Goal: Task Accomplishment & Management: Manage account settings

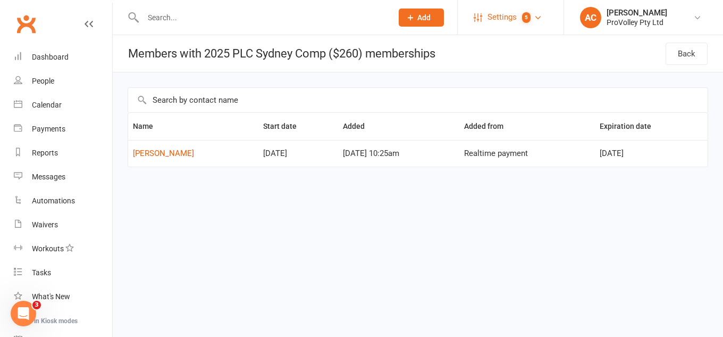
click at [511, 18] on span "Settings" at bounding box center [502, 17] width 29 height 24
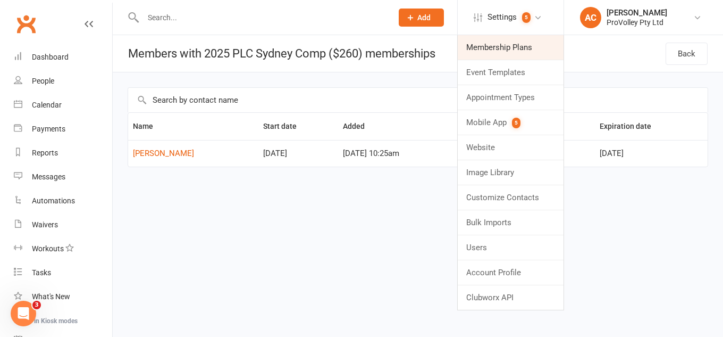
click at [482, 52] on link "Membership Plans" at bounding box center [511, 47] width 106 height 24
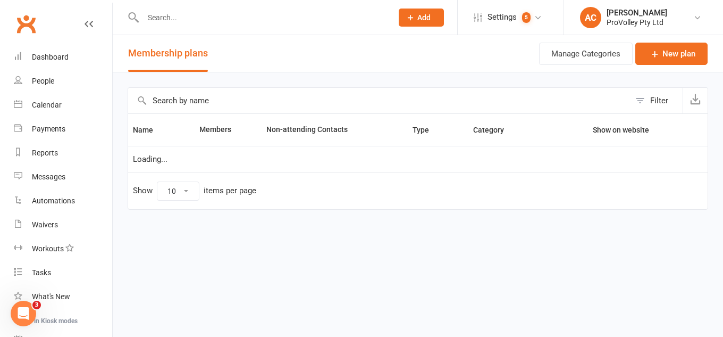
select select "100"
click at [214, 96] on input "text" at bounding box center [379, 101] width 502 height 26
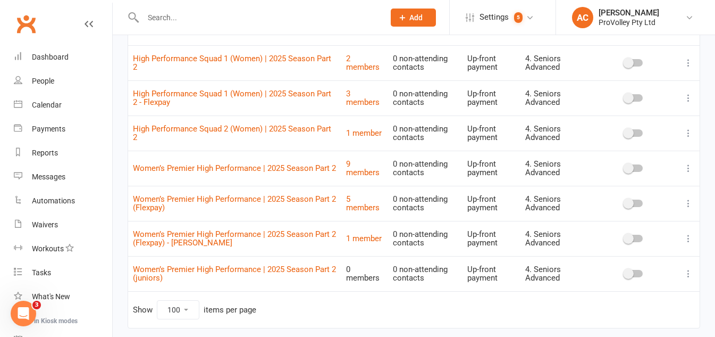
scroll to position [106, 0]
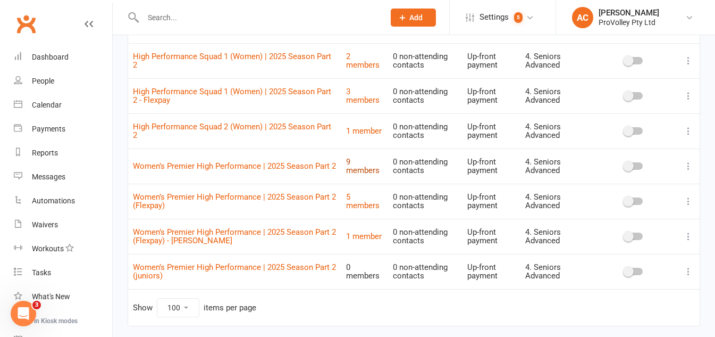
type input "high perf"
drag, startPoint x: 360, startPoint y: 59, endPoint x: 362, endPoint y: 64, distance: 5.7
click at [47, 98] on link "Calendar" at bounding box center [63, 105] width 98 height 24
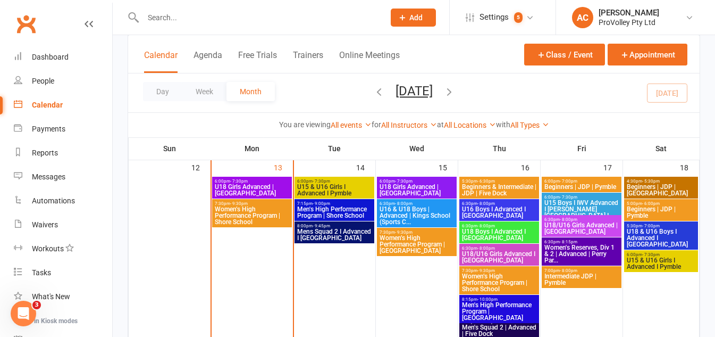
scroll to position [479, 0]
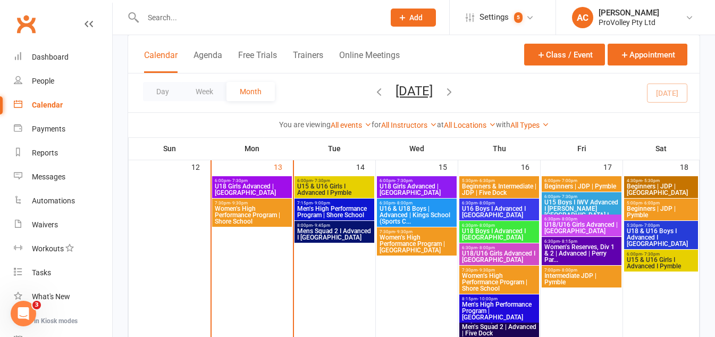
click at [275, 181] on span "6:00pm - 7:30pm" at bounding box center [252, 180] width 76 height 5
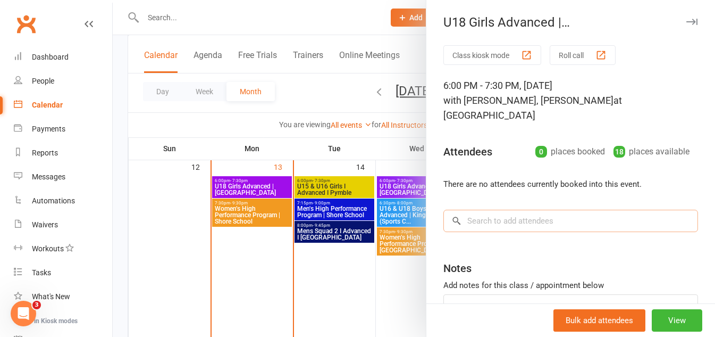
click at [598, 212] on input "search" at bounding box center [570, 221] width 255 height 22
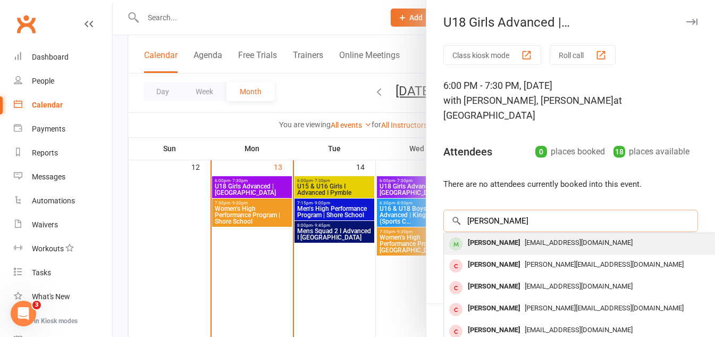
type input "kalina"
click at [557, 235] on div "[EMAIL_ADDRESS][DOMAIN_NAME]" at bounding box center [602, 242] width 309 height 15
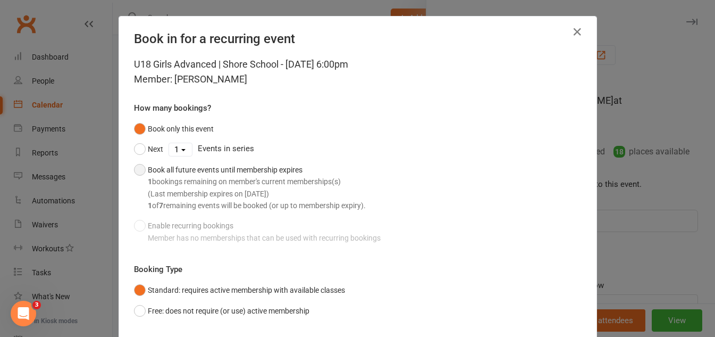
click at [226, 184] on div "1 bookings remaining on member's current memberships(s) (Last membership expire…" at bounding box center [257, 193] width 218 height 36
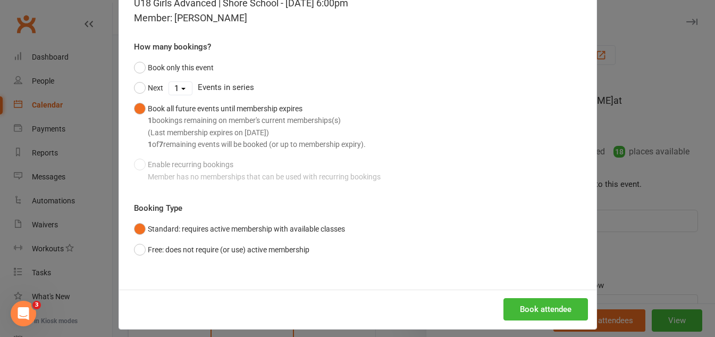
scroll to position [70, 0]
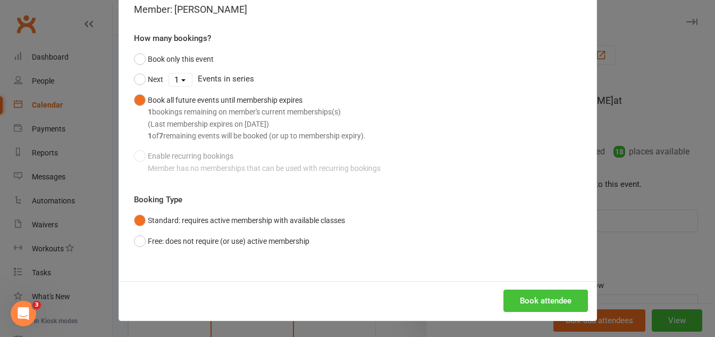
click at [515, 301] on button "Book attendee" at bounding box center [546, 300] width 85 height 22
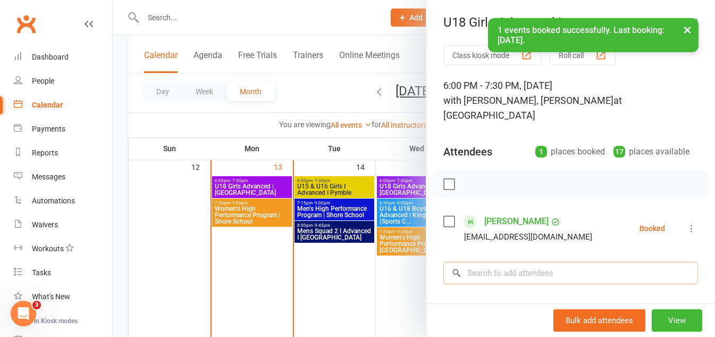
click at [500, 262] on input "search" at bounding box center [570, 273] width 255 height 22
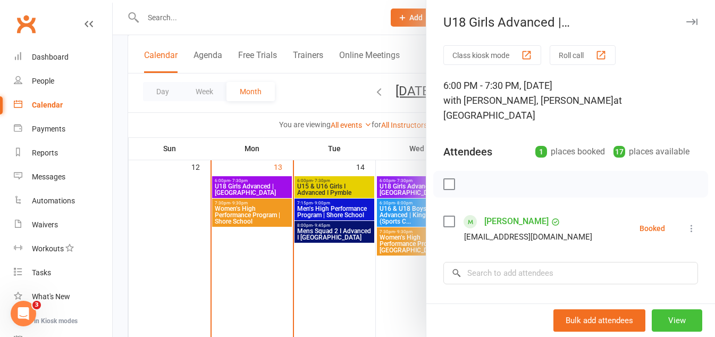
click at [665, 317] on button "View" at bounding box center [677, 320] width 51 height 22
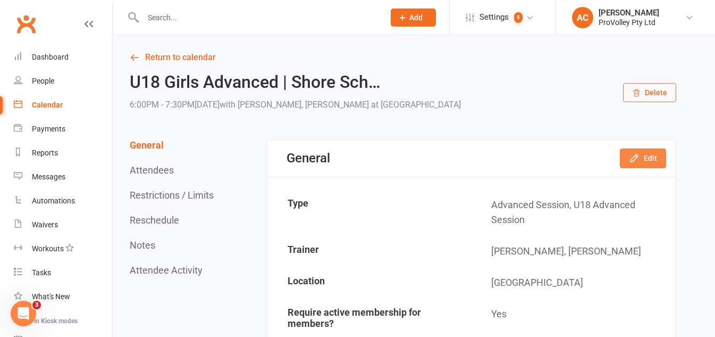
click at [642, 162] on button "Edit" at bounding box center [643, 157] width 46 height 19
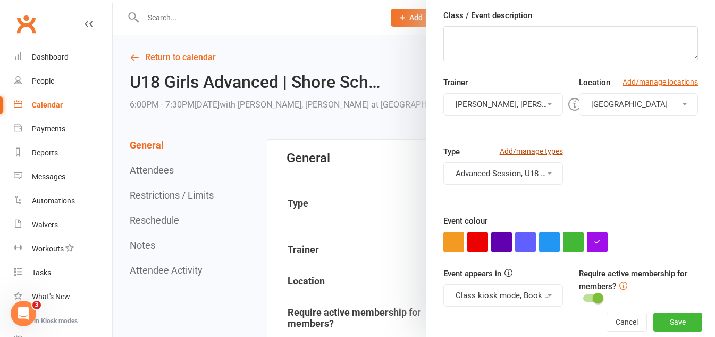
scroll to position [160, 0]
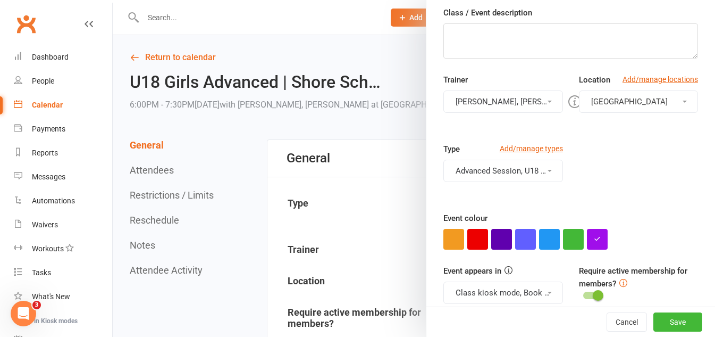
click at [521, 181] on button "Advanced Session, U18 Advanced Session" at bounding box center [502, 171] width 119 height 22
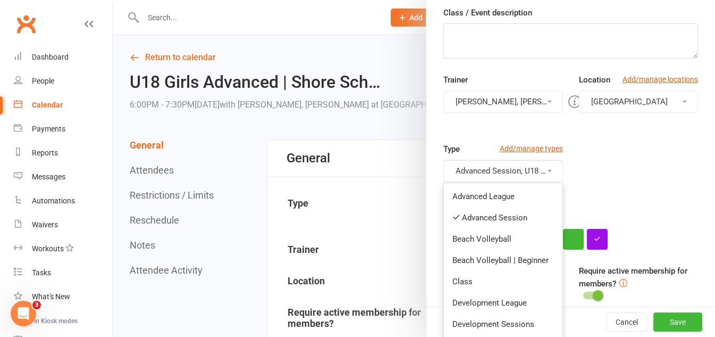
click at [521, 175] on button "Advanced Session, U18 Advanced Session" at bounding box center [502, 171] width 119 height 22
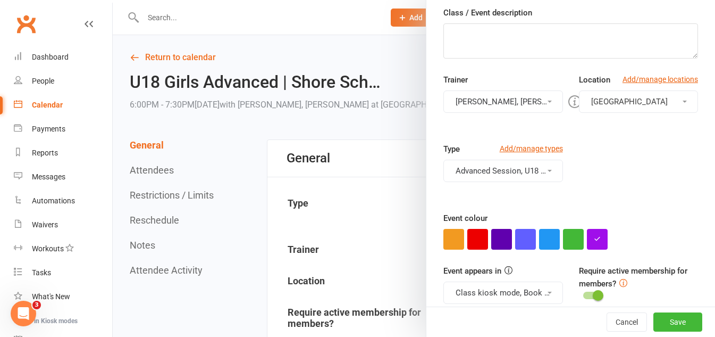
click at [521, 175] on button "Advanced Session, U18 Advanced Session" at bounding box center [502, 171] width 119 height 22
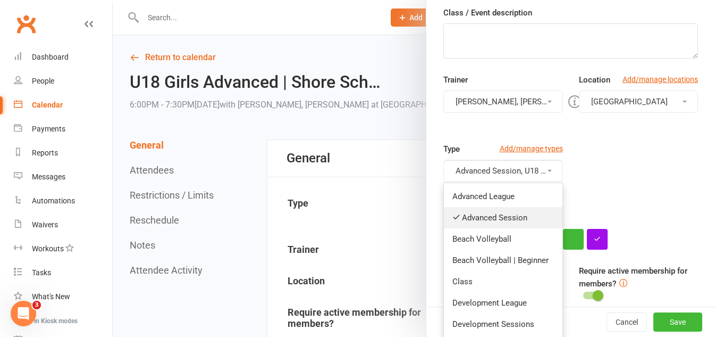
click at [501, 219] on link "Advanced Session" at bounding box center [503, 217] width 118 height 21
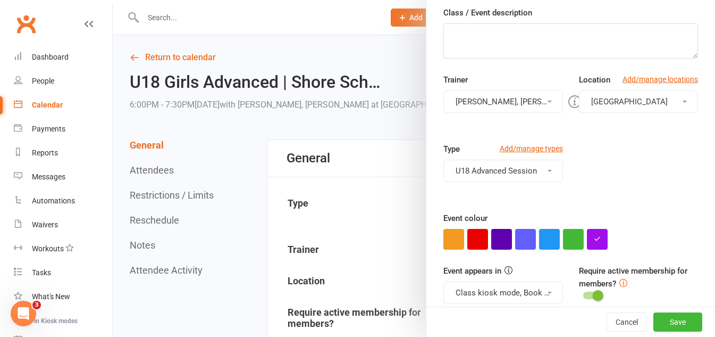
click at [525, 164] on button "U18 Advanced Session" at bounding box center [502, 171] width 119 height 22
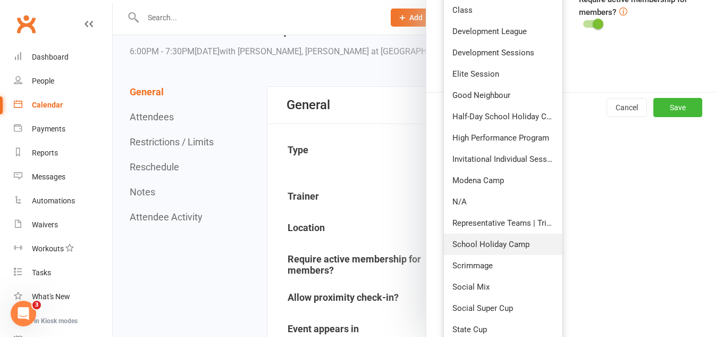
scroll to position [426, 0]
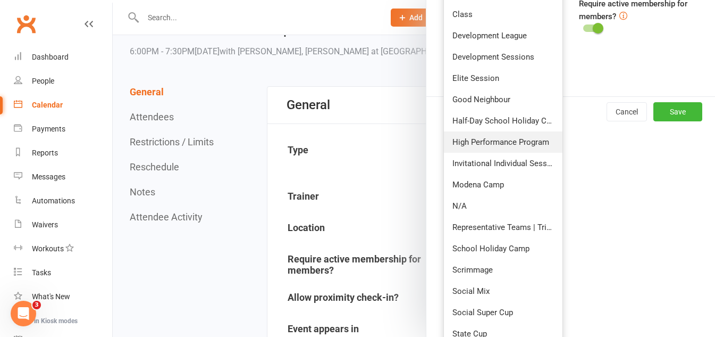
click at [495, 143] on link "High Performance Program" at bounding box center [503, 141] width 118 height 21
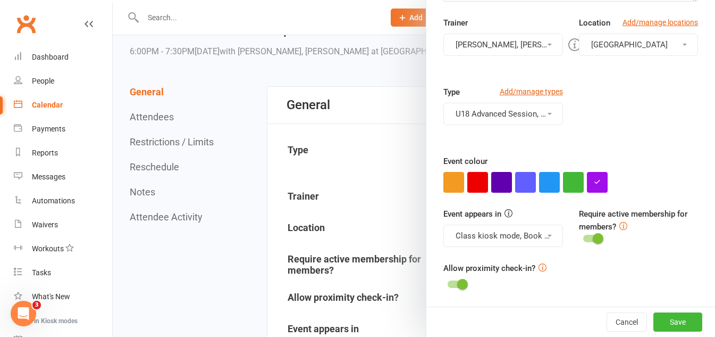
click at [504, 114] on button "U18 Advanced Session, High Performance Program" at bounding box center [502, 114] width 119 height 22
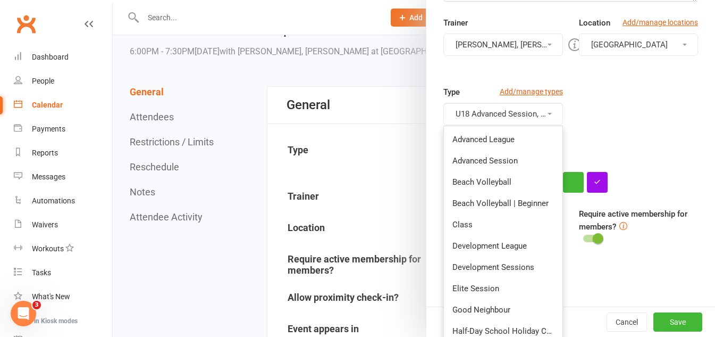
click at [504, 114] on button "U18 Advanced Session, High Performance Program" at bounding box center [502, 114] width 119 height 22
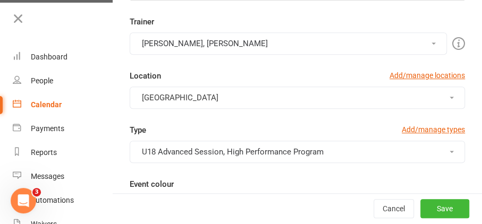
drag, startPoint x: 666, startPoint y: 1, endPoint x: 282, endPoint y: 127, distance: 404.3
click at [282, 127] on div "Type Add/manage types" at bounding box center [298, 132] width 336 height 17
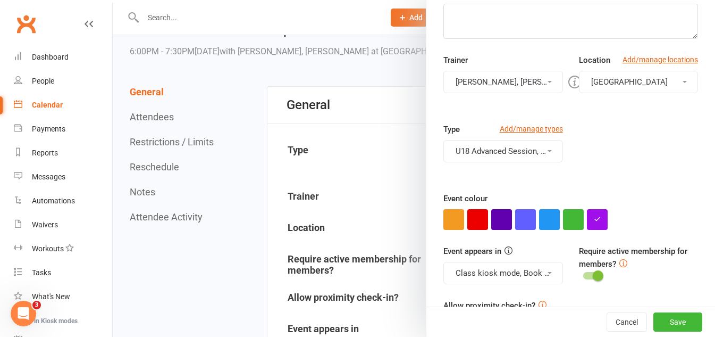
scroll to position [180, 0]
drag, startPoint x: 474, startPoint y: 0, endPoint x: 357, endPoint y: 106, distance: 158.1
click at [357, 106] on div at bounding box center [414, 168] width 602 height 337
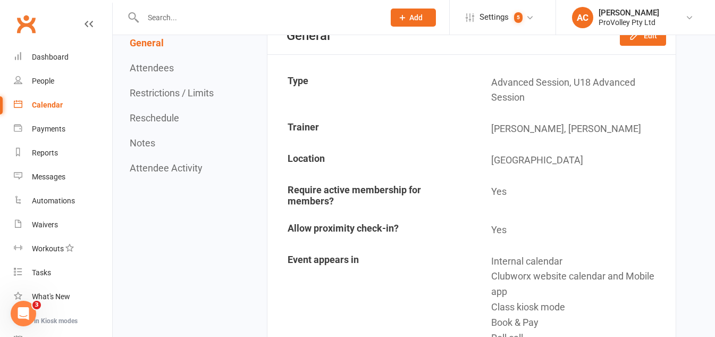
scroll to position [106, 0]
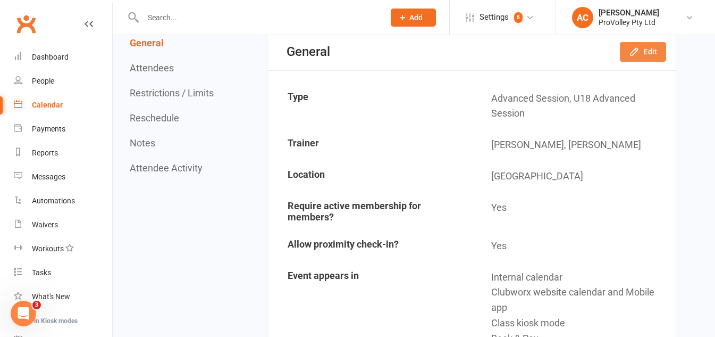
click at [632, 48] on icon "button" at bounding box center [634, 51] width 11 height 11
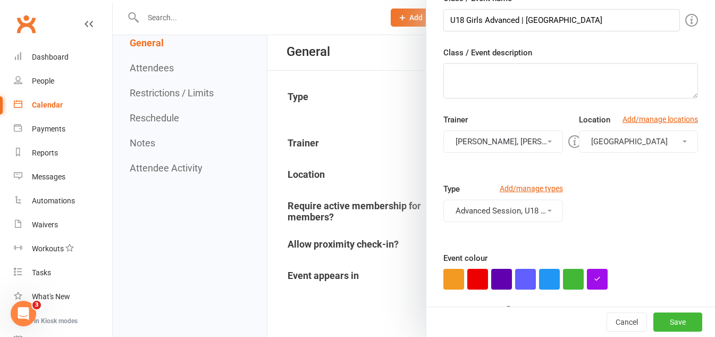
scroll to position [160, 0]
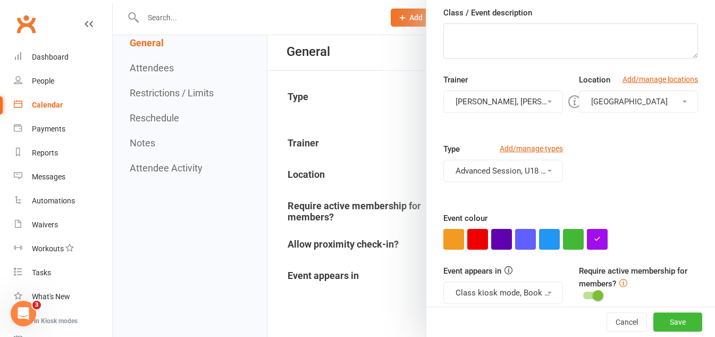
click at [507, 164] on button "Advanced Session, U18 Advanced Session" at bounding box center [502, 171] width 119 height 22
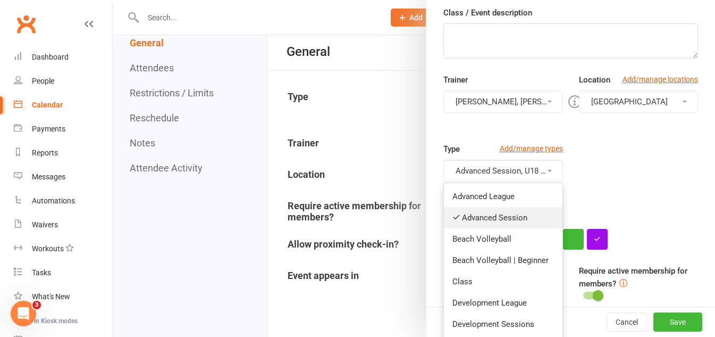
click at [486, 215] on link "Advanced Session" at bounding box center [503, 217] width 118 height 21
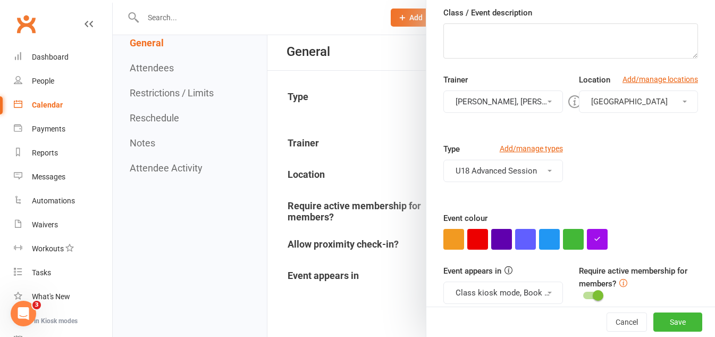
click at [507, 160] on button "U18 Advanced Session" at bounding box center [502, 171] width 119 height 22
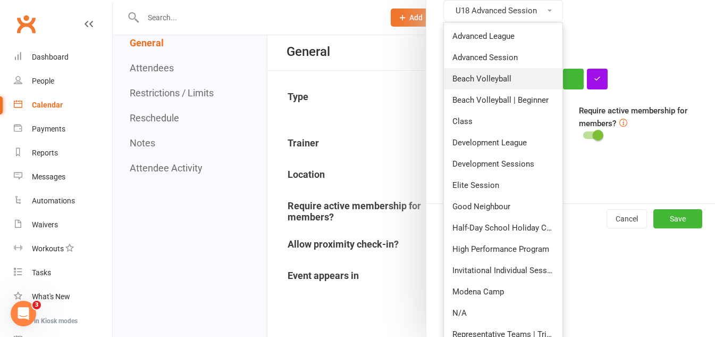
scroll to position [372, 0]
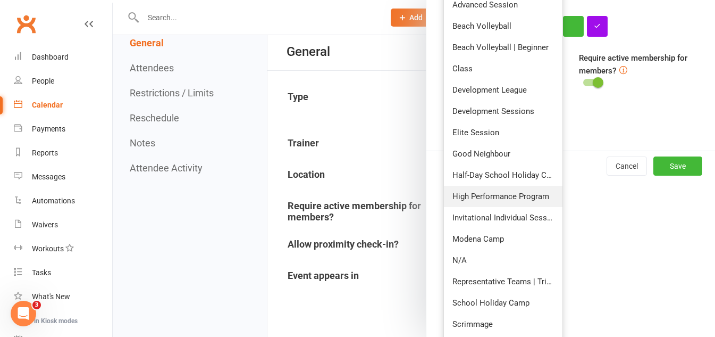
click at [507, 195] on link "High Performance Program" at bounding box center [503, 196] width 118 height 21
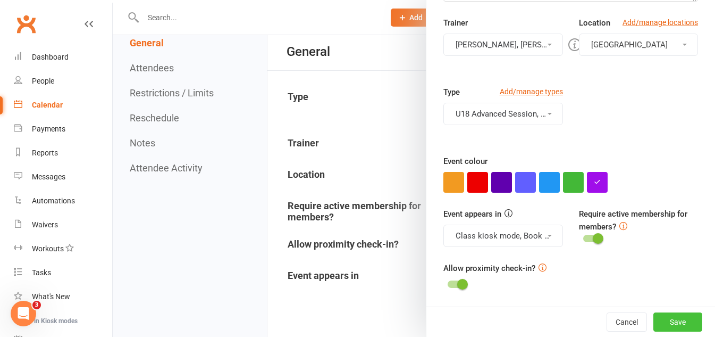
click at [654, 318] on button "Save" at bounding box center [678, 321] width 49 height 19
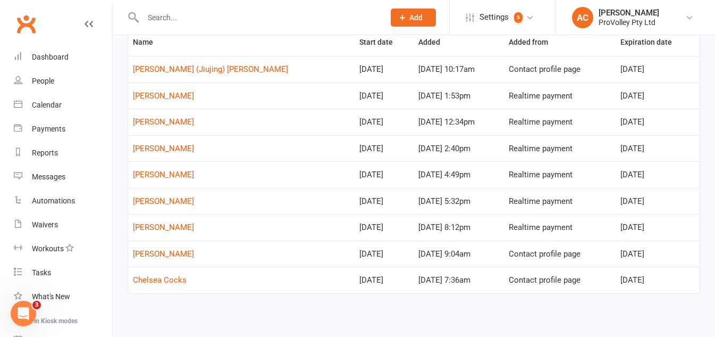
scroll to position [86, 0]
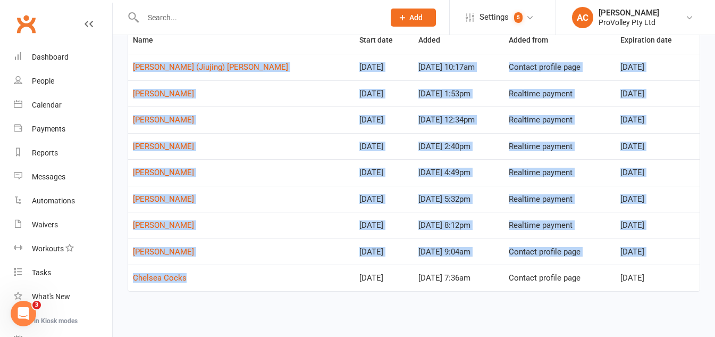
drag, startPoint x: 197, startPoint y: 280, endPoint x: 130, endPoint y: 63, distance: 226.9
click at [130, 63] on tbody "Lydia (Jiujing) Xu Sep 22, 2025 Sep 22, 2025 10:17am Contact profile page Dec 2…" at bounding box center [414, 172] width 572 height 237
copy tbody "Lydia (Jiujing) Xu Sep 22, 2025 Sep 22, 2025 10:17am Contact profile page Dec 2…"
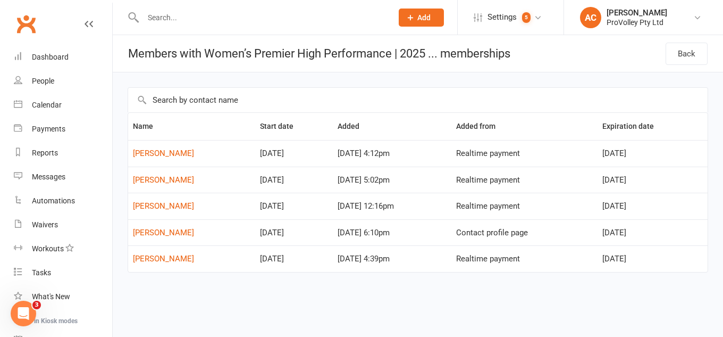
drag, startPoint x: 200, startPoint y: 263, endPoint x: 132, endPoint y: 153, distance: 129.9
click at [132, 153] on tbody "Krystal Rahardja Sep 24, 2025 Sep 23, 2025 4:12pm Realtime payment Nov 27, 2025…" at bounding box center [418, 206] width 580 height 132
copy tbody "Krystal Rahardja Sep 24, 2025 Sep 23, 2025 4:12pm Realtime payment Nov 27, 2025…"
click at [168, 290] on div "Name Start date Added Added from Expiration date Krystal Rahardja Sep 24, 2025 …" at bounding box center [418, 187] width 610 height 230
drag, startPoint x: 205, startPoint y: 180, endPoint x: 133, endPoint y: 176, distance: 72.4
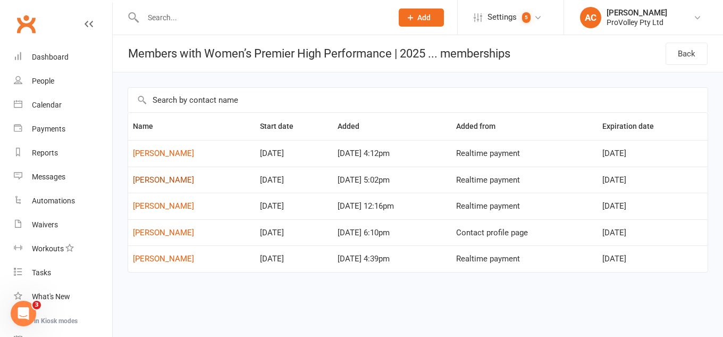
click at [133, 176] on td "Kimberley Quinto" at bounding box center [191, 179] width 127 height 27
copy link "Kimberley Quinto"
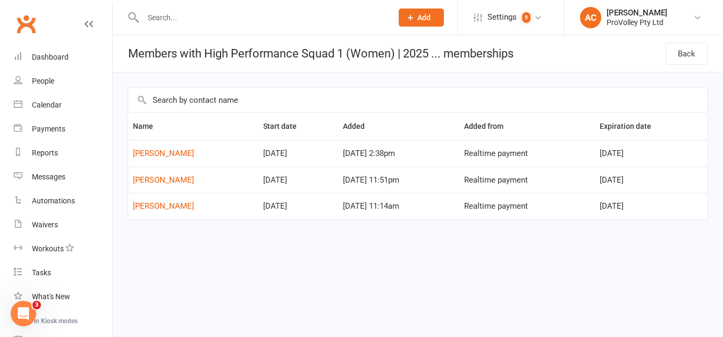
drag, startPoint x: 231, startPoint y: 230, endPoint x: 225, endPoint y: 206, distance: 24.0
click at [225, 207] on div "Name Start date Added Added from Expiration date Livia Fernandes Oct 04, 2025 O…" at bounding box center [418, 173] width 581 height 122
copy table "Name Start date Added Added from Expiration date Livia Fernandes Oct 04, 2025 O…"
click at [205, 190] on div "Name Start date Added Added from Expiration date [PERSON_NAME] [DATE] [DATE] 12…" at bounding box center [418, 160] width 581 height 96
copy table "Name Start date Added Added from Expiration date [PERSON_NAME] [DATE] [DATE] 12…"
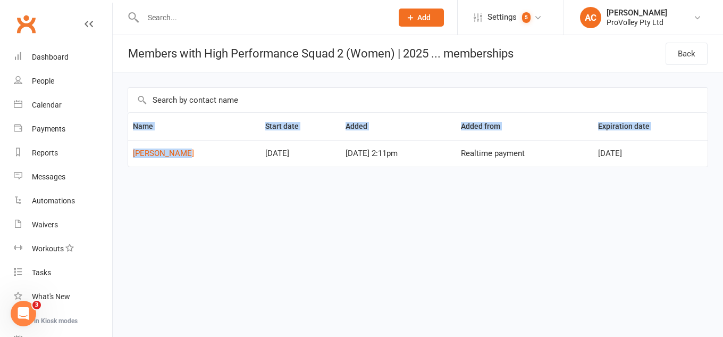
drag, startPoint x: 147, startPoint y: 177, endPoint x: 186, endPoint y: 153, distance: 45.6
click at [186, 153] on html "Prospect Member Non-attending contact Class / event Appointment Task Membership…" at bounding box center [361, 106] width 723 height 212
click at [208, 161] on td "Sopheak Chea" at bounding box center [194, 153] width 132 height 27
drag, startPoint x: 199, startPoint y: 158, endPoint x: 135, endPoint y: 153, distance: 64.5
click at [135, 153] on td "Sopheak Chea" at bounding box center [194, 153] width 132 height 27
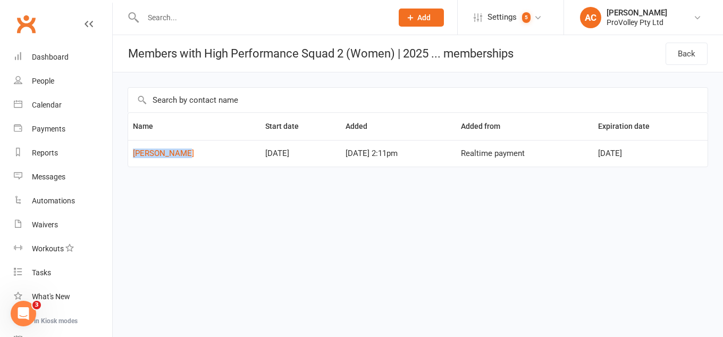
copy link "Sopheak Chea"
drag, startPoint x: 207, startPoint y: 155, endPoint x: 131, endPoint y: 153, distance: 76.1
click at [131, 153] on td "Marisa Ogasawara" at bounding box center [194, 153] width 132 height 27
copy link "Marisa Ogasawara"
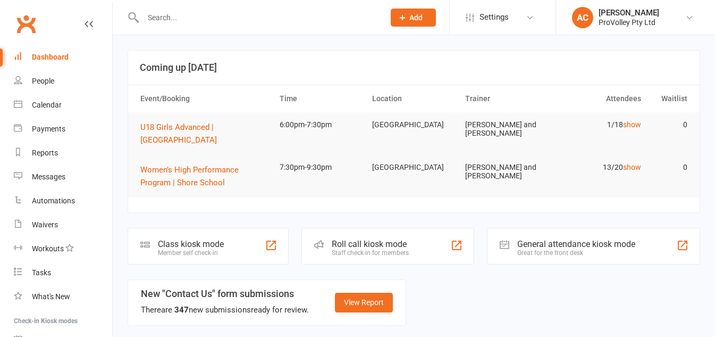
click at [162, 11] on input "text" at bounding box center [258, 17] width 237 height 15
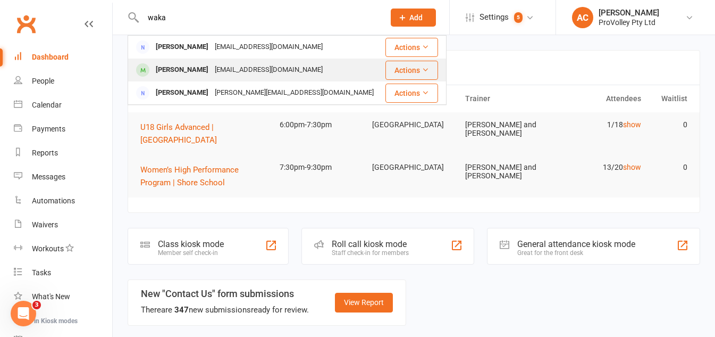
type input "waka"
click at [194, 76] on div "[PERSON_NAME]" at bounding box center [182, 69] width 59 height 15
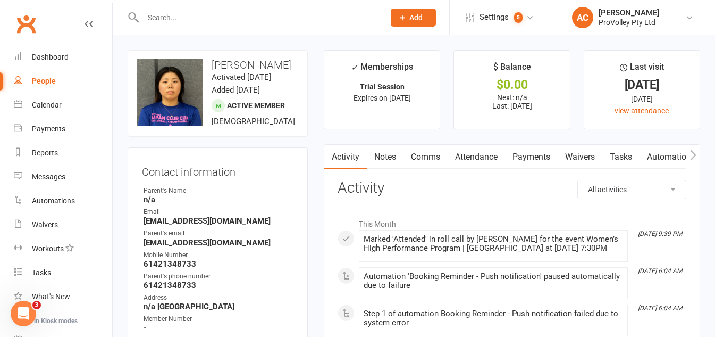
click at [240, 63] on h3 "[PERSON_NAME]" at bounding box center [218, 65] width 162 height 12
copy h3 "[PERSON_NAME]"
click at [193, 19] on input "text" at bounding box center [258, 17] width 237 height 15
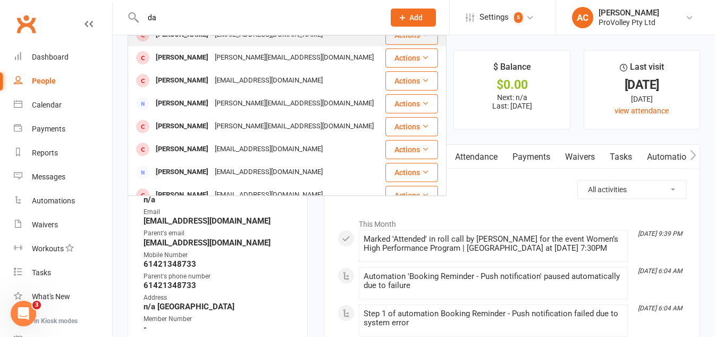
scroll to position [92, 0]
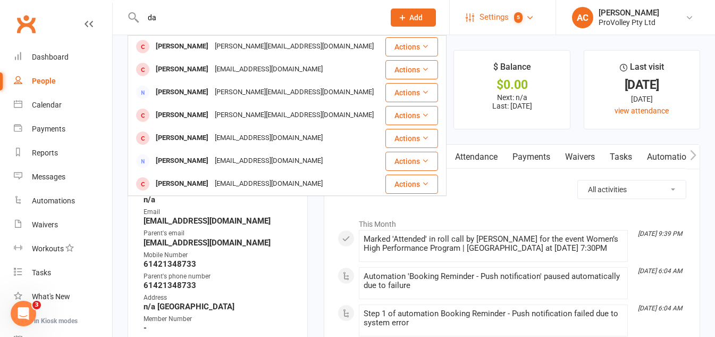
type input "da"
click at [500, 13] on span "Settings" at bounding box center [494, 17] width 29 height 24
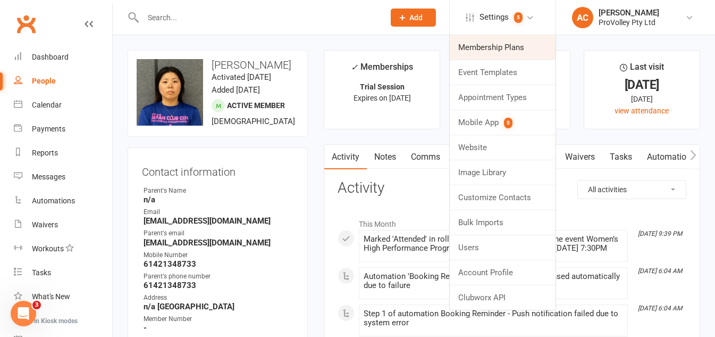
click at [504, 44] on link "Membership Plans" at bounding box center [503, 47] width 106 height 24
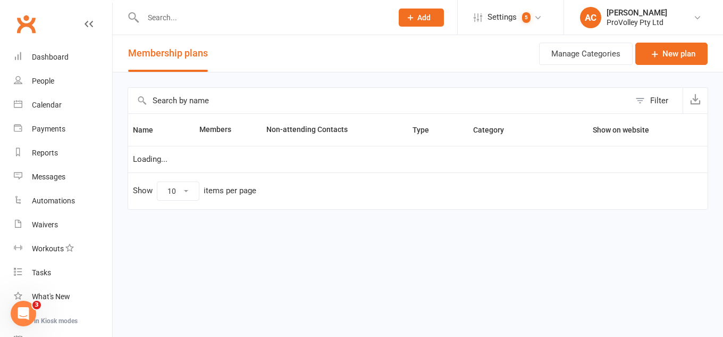
select select "100"
click at [208, 101] on input "text" at bounding box center [379, 101] width 502 height 26
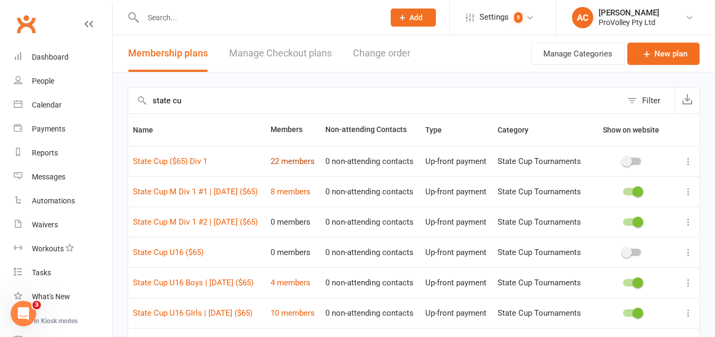
type input "state cu"
click at [288, 166] on link "22 members" at bounding box center [293, 161] width 44 height 10
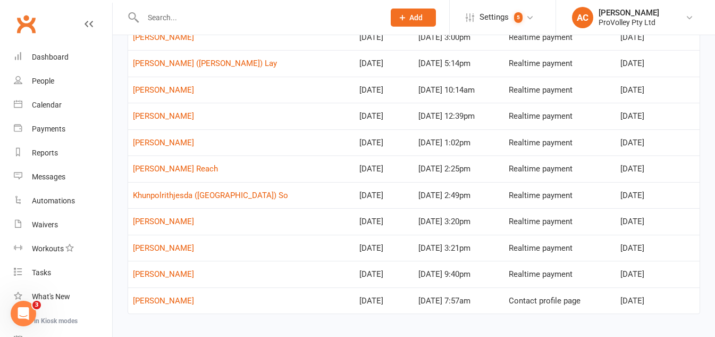
scroll to position [428, 0]
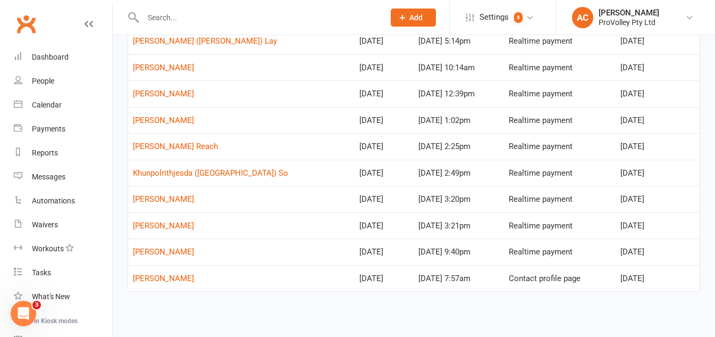
drag, startPoint x: 205, startPoint y: 254, endPoint x: 132, endPoint y: 253, distance: 72.9
click at [132, 253] on td "Serena Tchokonte" at bounding box center [241, 251] width 227 height 27
copy link "Serena Tchokonte"
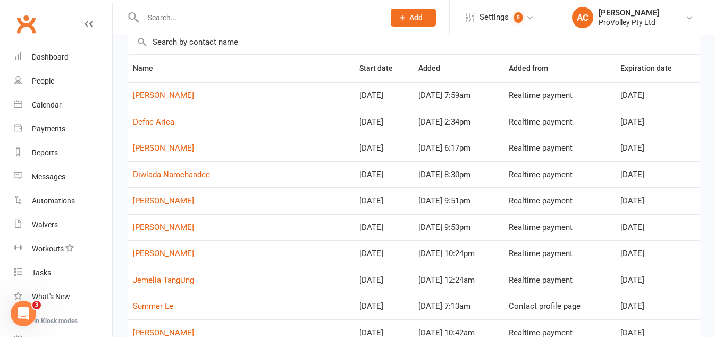
scroll to position [56, 0]
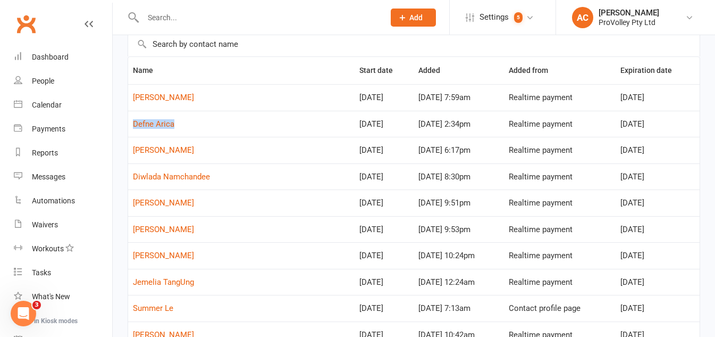
drag, startPoint x: 179, startPoint y: 119, endPoint x: 128, endPoint y: 129, distance: 51.6
click at [128, 129] on td "Defne Arica" at bounding box center [241, 124] width 227 height 27
copy link "Defne Arica"
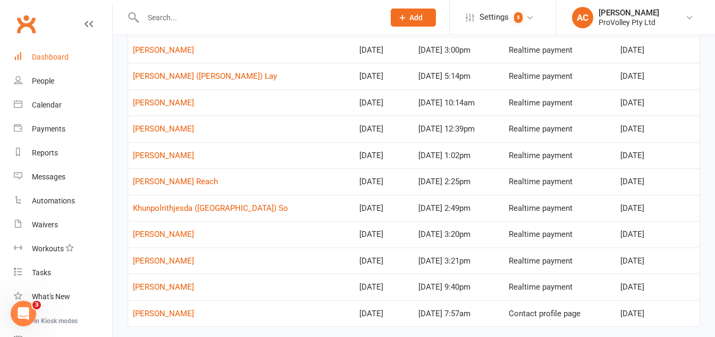
scroll to position [375, 0]
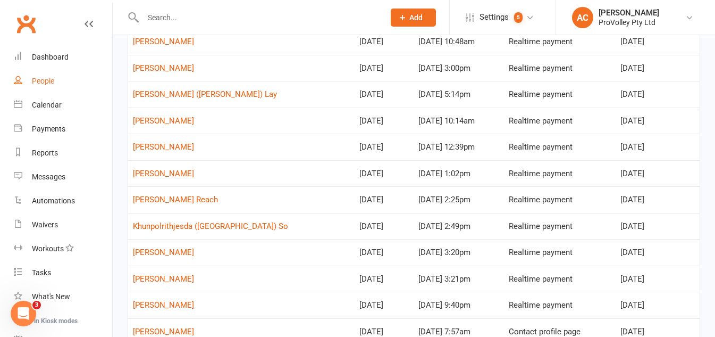
click at [43, 81] on div "People" at bounding box center [43, 81] width 22 height 9
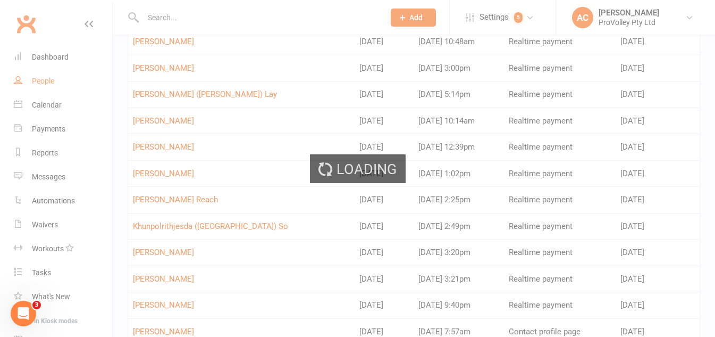
select select "100"
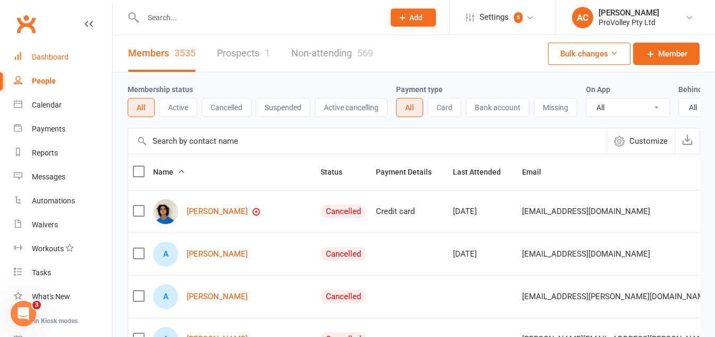
click at [57, 56] on div "Dashboard" at bounding box center [50, 57] width 37 height 9
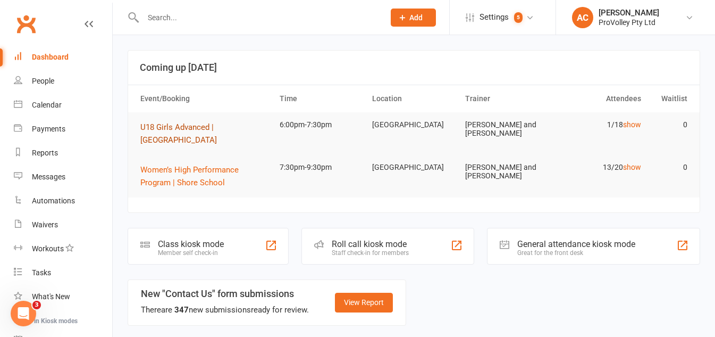
click at [217, 130] on span "U18 Girls Advanced | [GEOGRAPHIC_DATA]" at bounding box center [178, 133] width 77 height 22
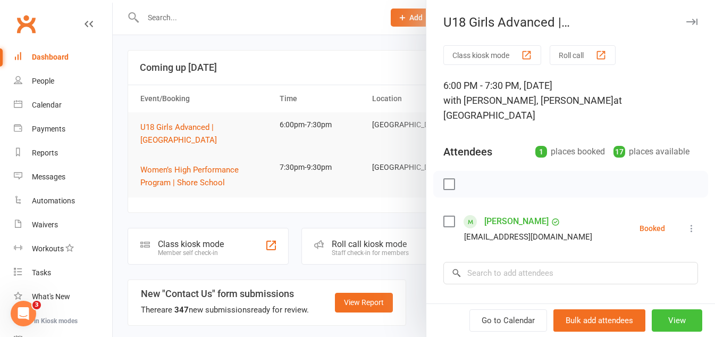
click at [677, 315] on button "View" at bounding box center [677, 320] width 51 height 22
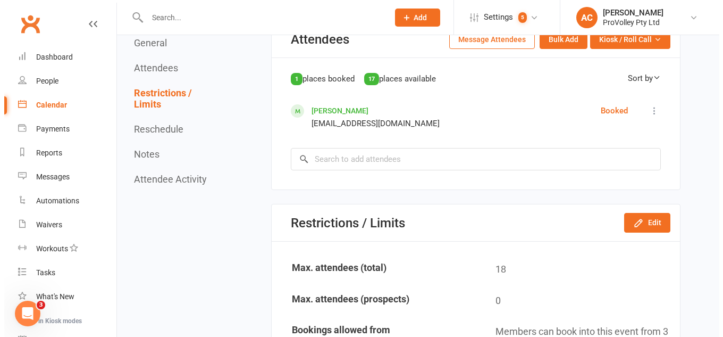
scroll to position [532, 0]
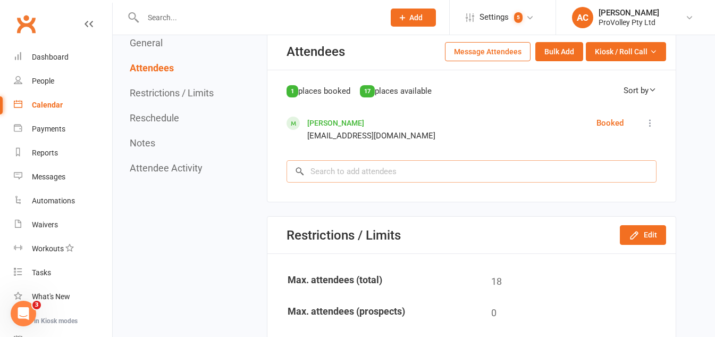
click at [344, 166] on input "search" at bounding box center [472, 171] width 370 height 22
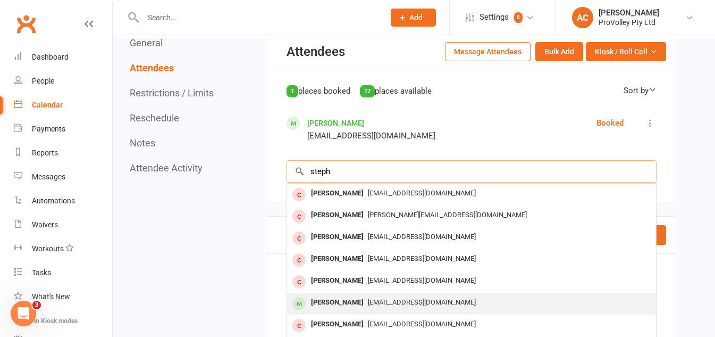
type input "steph"
click at [368, 299] on span "volosstephanie@gmail.com" at bounding box center [422, 302] width 108 height 8
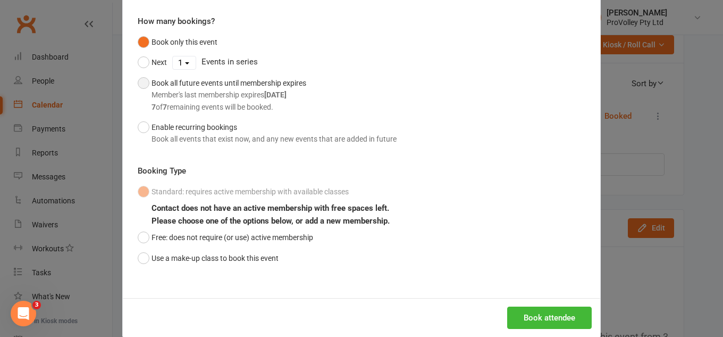
scroll to position [104, 0]
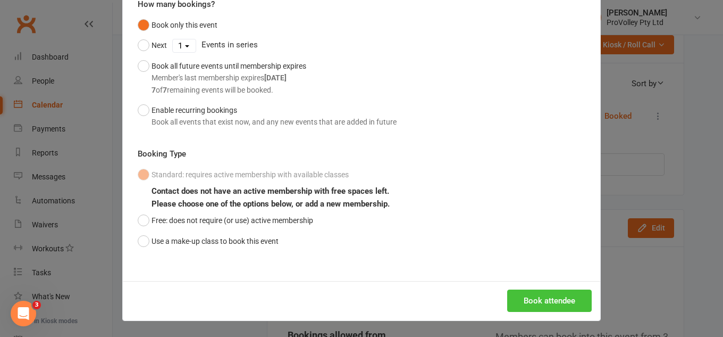
click at [560, 298] on button "Book attendee" at bounding box center [549, 300] width 85 height 22
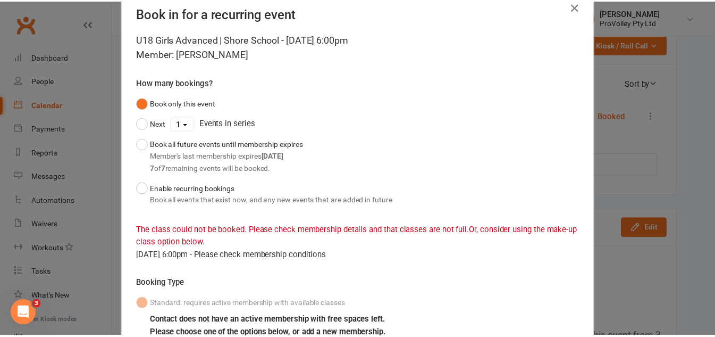
scroll to position [0, 0]
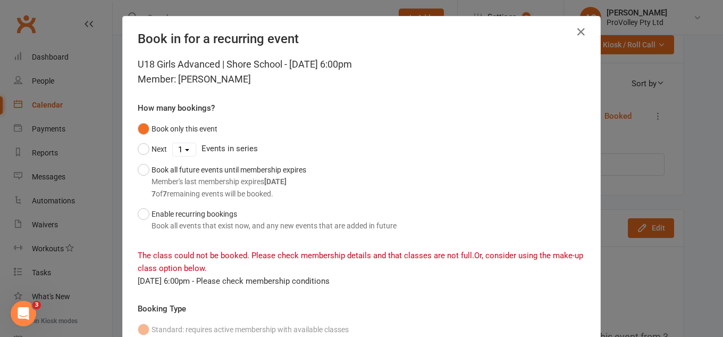
click at [638, 158] on div "Book in for a recurring event U18 Girls Advanced | Shore School - Oct 13, 2025 …" at bounding box center [361, 168] width 723 height 337
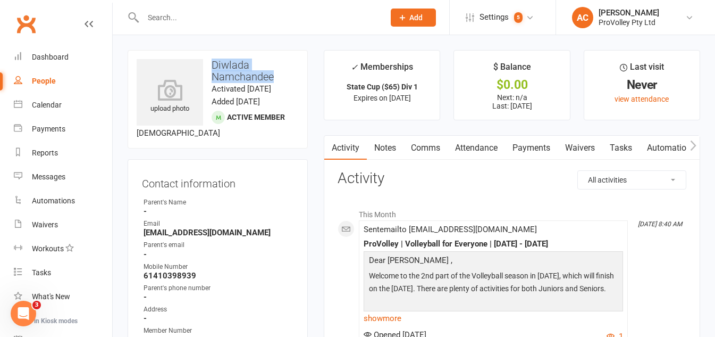
drag, startPoint x: 279, startPoint y: 77, endPoint x: 210, endPoint y: 65, distance: 70.0
click at [210, 65] on h3 "Diwlada Namchandee" at bounding box center [218, 70] width 162 height 23
copy h3 "Diwlada Namchandee"
click at [230, 79] on h3 "Diwlada Namchandee" at bounding box center [218, 70] width 162 height 23
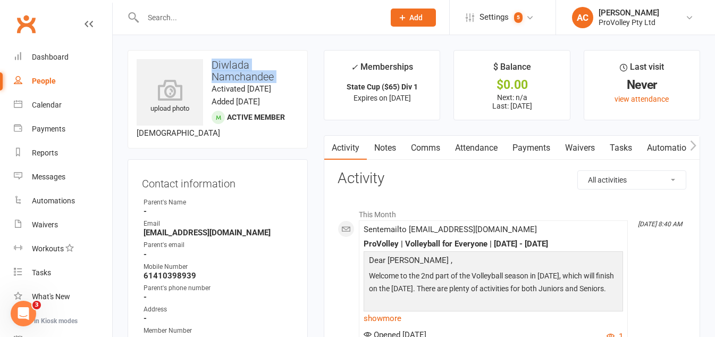
click at [230, 79] on h3 "Diwlada Namchandee" at bounding box center [218, 70] width 162 height 23
click at [38, 106] on div "Calendar" at bounding box center [47, 105] width 30 height 9
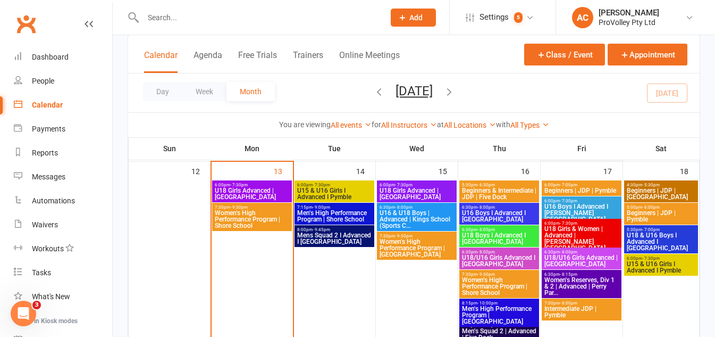
scroll to position [479, 0]
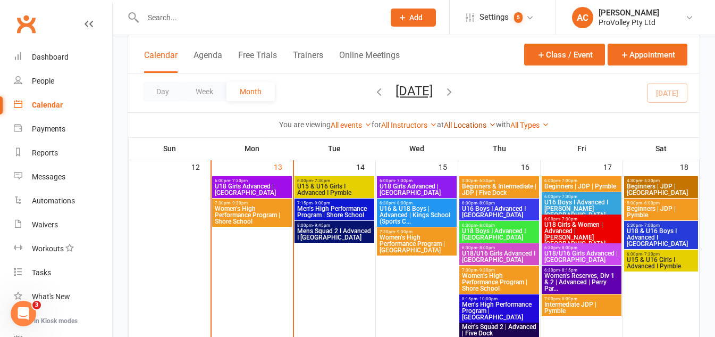
click at [479, 127] on link "All Locations" at bounding box center [470, 125] width 52 height 9
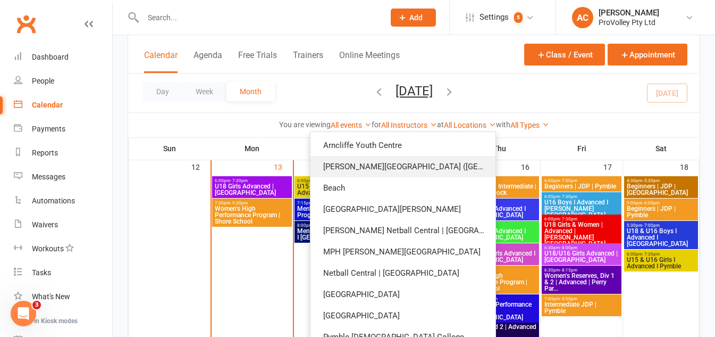
click at [399, 163] on link "[PERSON_NAME][GEOGRAPHIC_DATA] ([GEOGRAPHIC_DATA])" at bounding box center [403, 166] width 185 height 21
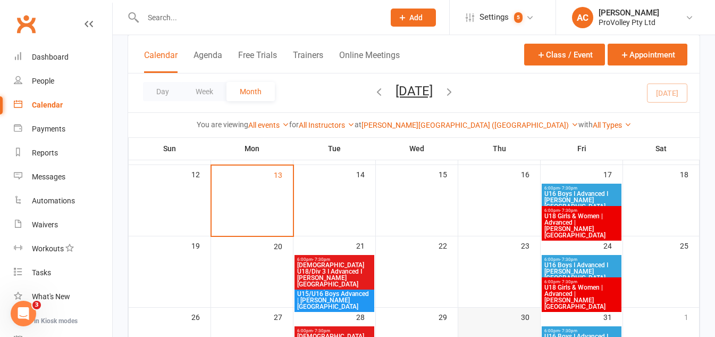
scroll to position [179, 0]
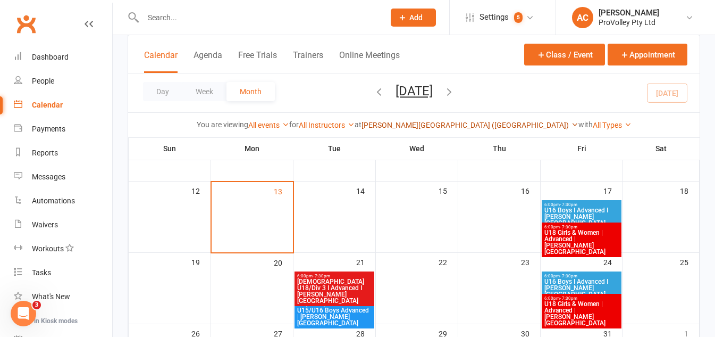
click at [435, 122] on link "[PERSON_NAME][GEOGRAPHIC_DATA] ([GEOGRAPHIC_DATA])" at bounding box center [470, 125] width 217 height 9
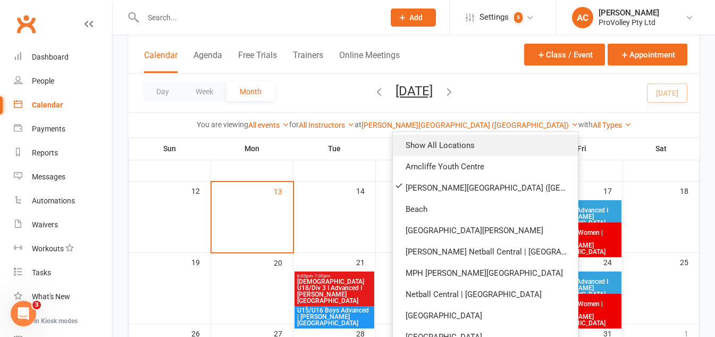
click at [430, 144] on link "Show All Locations" at bounding box center [485, 145] width 185 height 21
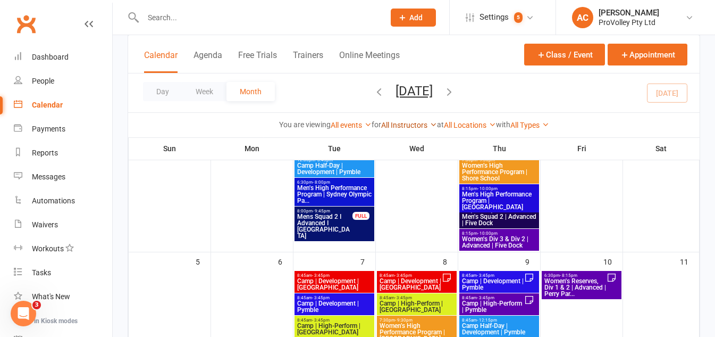
click at [401, 125] on link "All Instructors" at bounding box center [409, 125] width 56 height 9
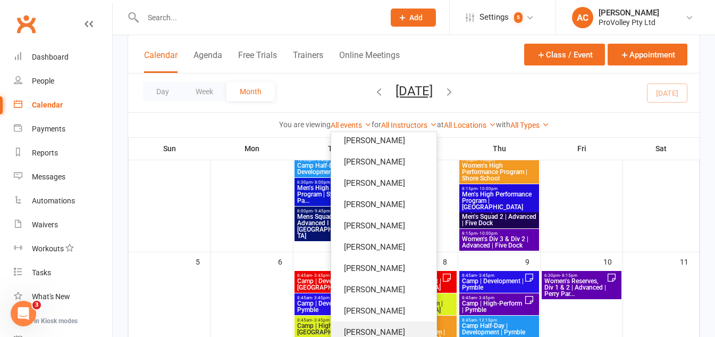
scroll to position [86, 0]
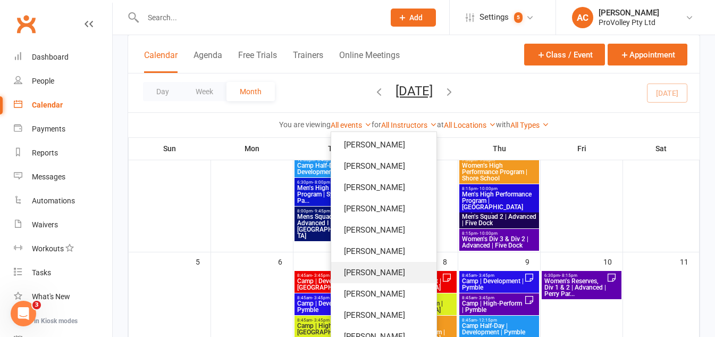
click at [381, 275] on link "[PERSON_NAME]" at bounding box center [383, 272] width 105 height 21
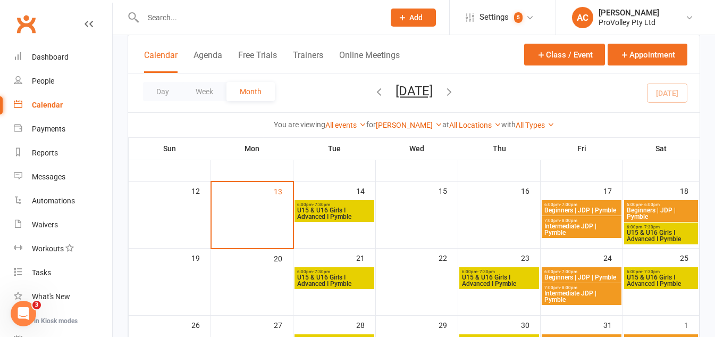
click at [348, 214] on span "U15 & U16 Girls I Advanced I Pymble" at bounding box center [335, 213] width 76 height 13
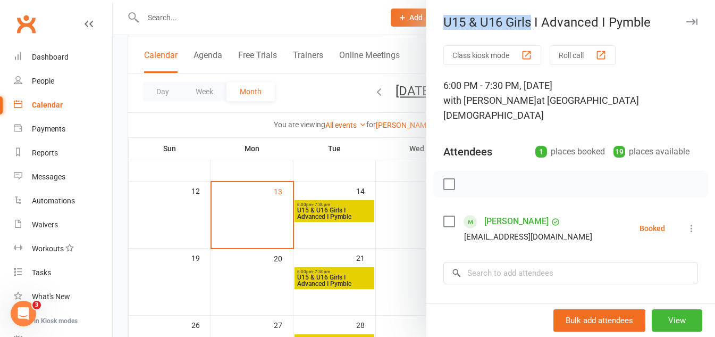
drag, startPoint x: 441, startPoint y: 18, endPoint x: 529, endPoint y: 26, distance: 88.1
click at [529, 26] on div "U15 & U16 Girls I Advanced I Pymble" at bounding box center [570, 22] width 289 height 15
copy div "U15 & U16 Girls"
click at [331, 120] on div at bounding box center [414, 168] width 602 height 337
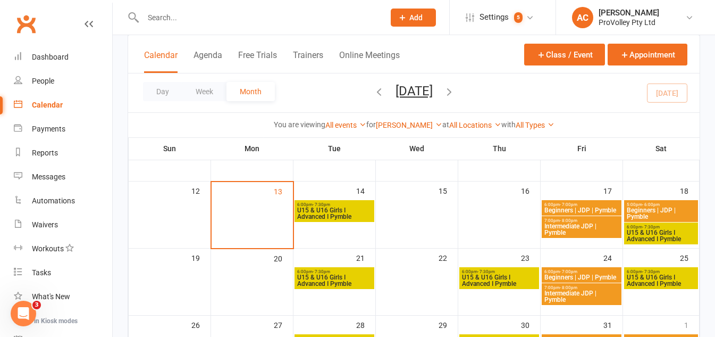
click at [599, 210] on span "Beginners | JDP | Pymble" at bounding box center [582, 210] width 76 height 6
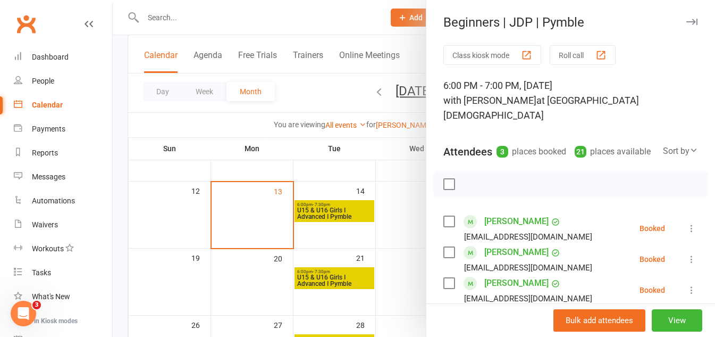
click at [441, 20] on div "Beginners | JDP | Pymble" at bounding box center [570, 22] width 289 height 15
drag, startPoint x: 507, startPoint y: 21, endPoint x: 526, endPoint y: 22, distance: 18.6
click at [526, 22] on div "Beginners | JDP | Pymble" at bounding box center [570, 22] width 289 height 15
copy div "JDP"
click at [324, 30] on div at bounding box center [414, 168] width 602 height 337
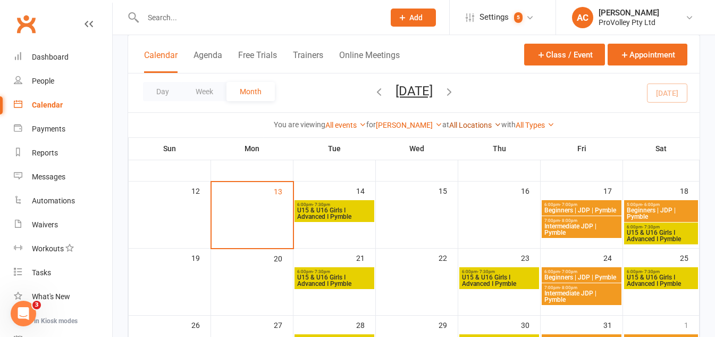
click at [452, 124] on link "All Locations" at bounding box center [475, 125] width 52 height 9
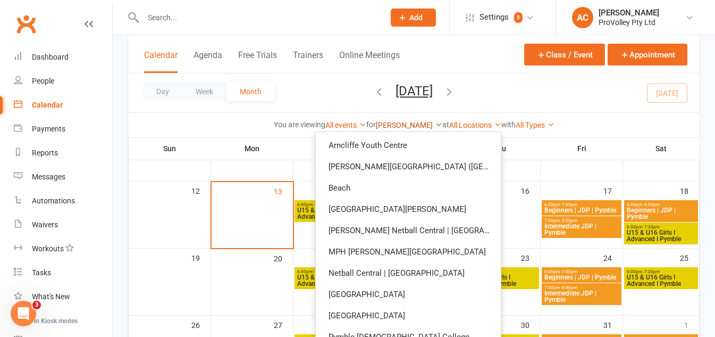
click at [427, 121] on link "[PERSON_NAME]" at bounding box center [409, 125] width 66 height 9
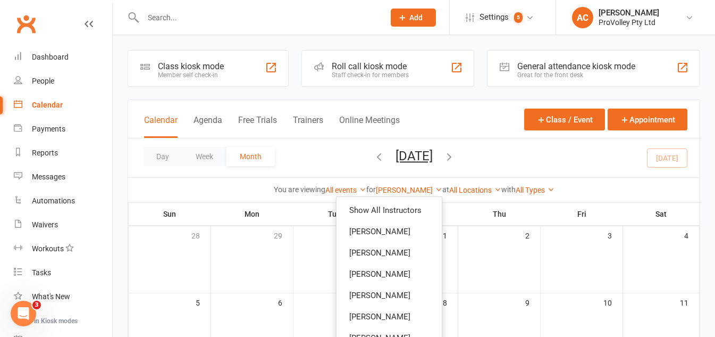
click at [378, 143] on div "Day Week Month [DATE] [DATE] Sun Mon Tue Wed Thu Fri Sat 28 29 30 01 02 03 04 0…" at bounding box center [414, 157] width 572 height 39
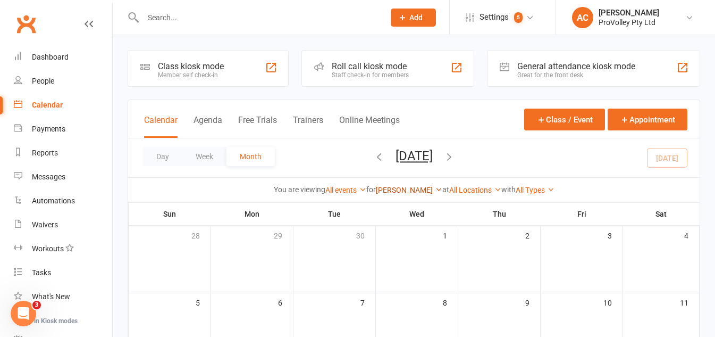
click at [422, 189] on link "[PERSON_NAME]" at bounding box center [409, 190] width 66 height 9
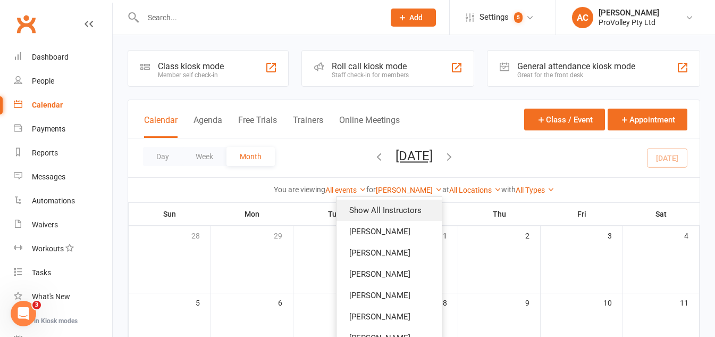
click at [379, 201] on link "Show All Instructors" at bounding box center [389, 209] width 105 height 21
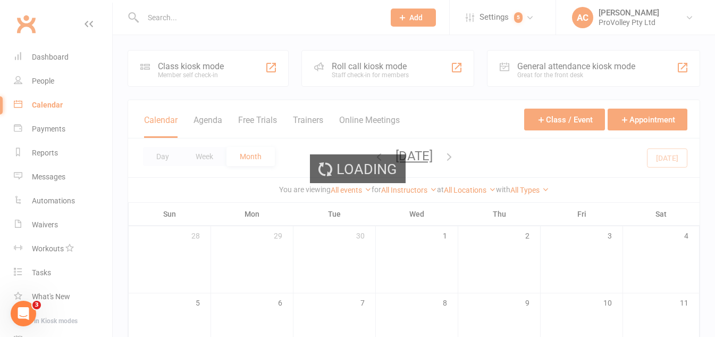
click at [464, 186] on div "Loading" at bounding box center [357, 168] width 715 height 337
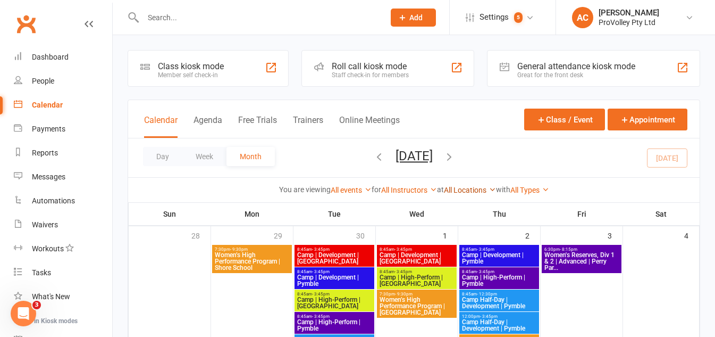
click at [467, 186] on link "All Locations" at bounding box center [470, 190] width 52 height 9
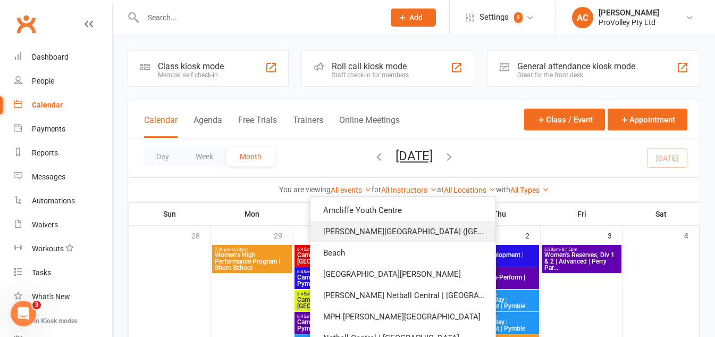
click at [408, 233] on link "[PERSON_NAME][GEOGRAPHIC_DATA] ([GEOGRAPHIC_DATA])" at bounding box center [403, 231] width 185 height 21
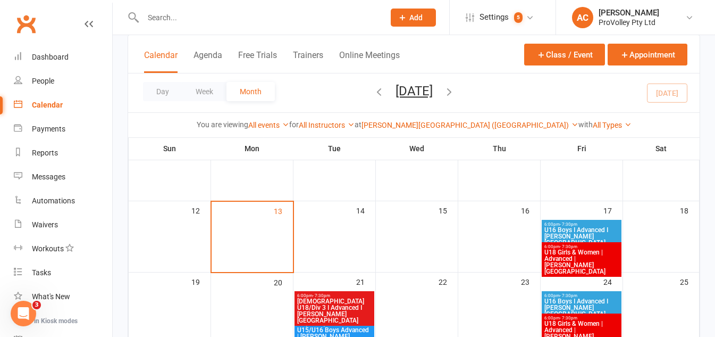
scroll to position [160, 0]
